Goal: Transaction & Acquisition: Book appointment/travel/reservation

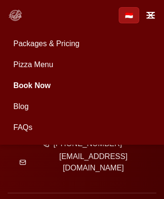
click at [82, 76] on link "Book Now" at bounding box center [82, 85] width 148 height 19
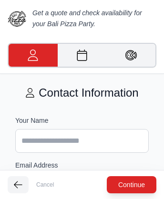
click at [17, 18] on img at bounding box center [17, 18] width 19 height 19
